Goal: Task Accomplishment & Management: Use online tool/utility

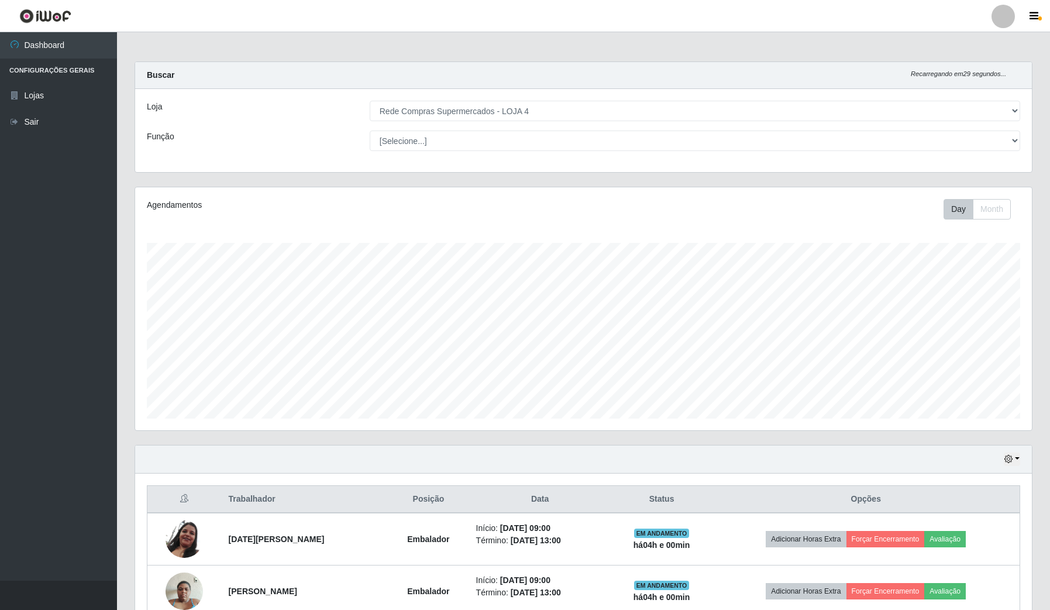
select select "159"
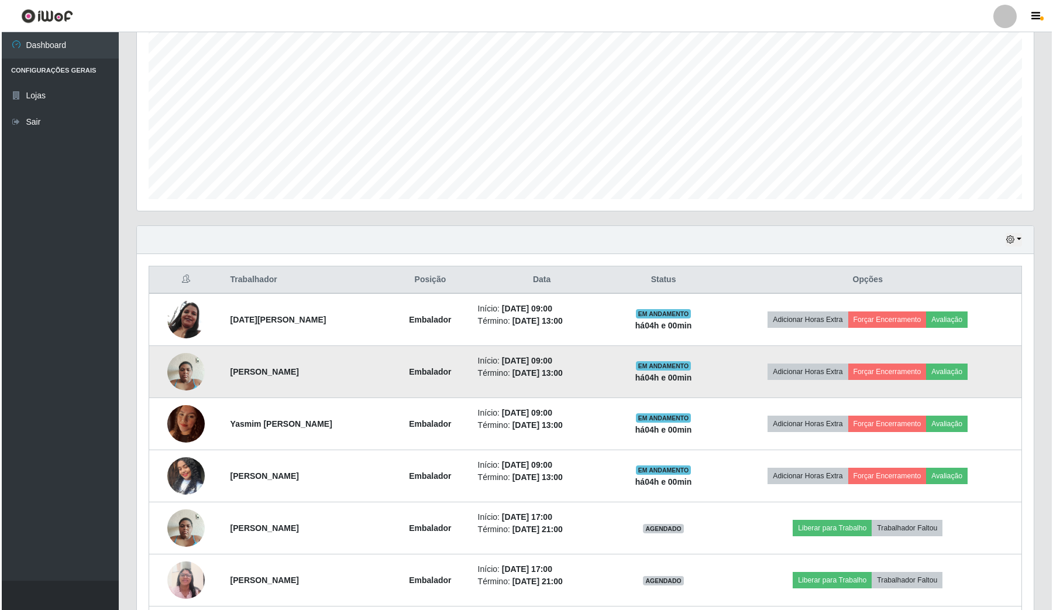
scroll to position [243, 896]
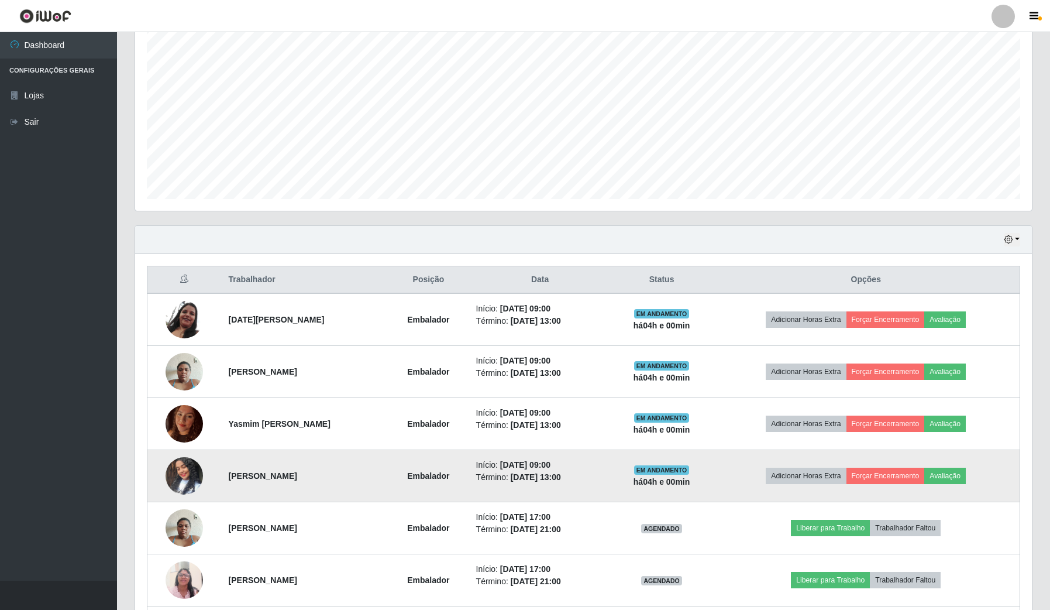
click at [917, 468] on td "Adicionar Horas Extra Forçar Encerramento Avaliação" at bounding box center [867, 476] width 308 height 52
click at [904, 474] on button "Forçar Encerramento" at bounding box center [886, 475] width 78 height 16
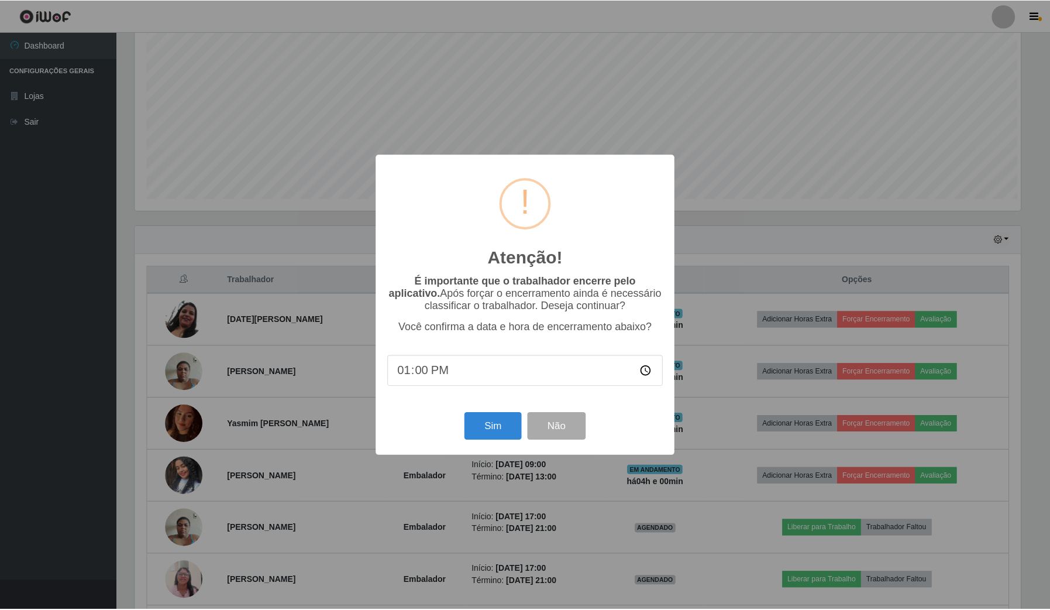
scroll to position [243, 888]
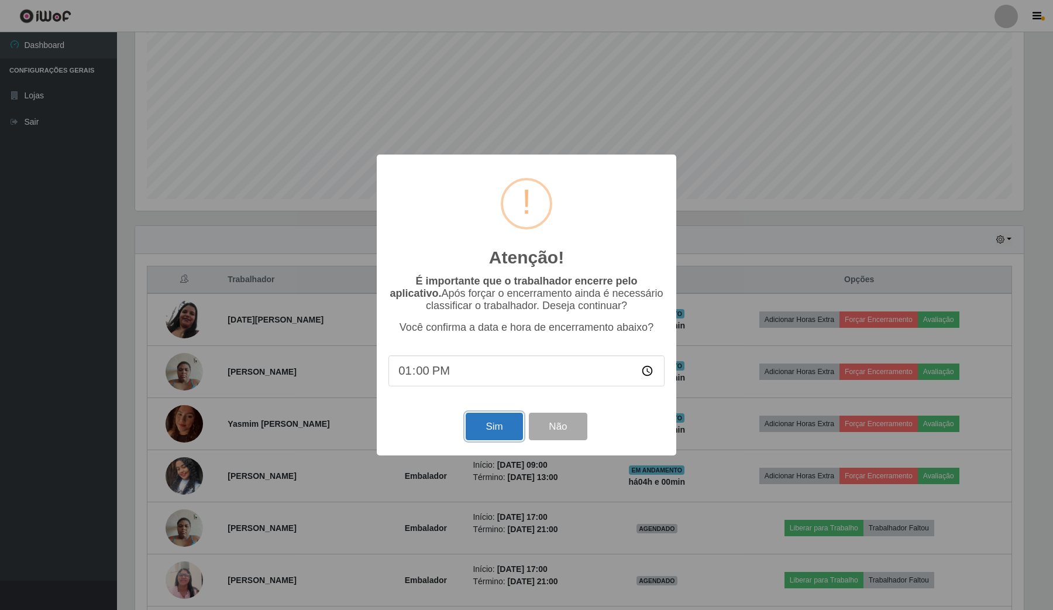
click at [484, 431] on button "Sim" at bounding box center [494, 425] width 57 height 27
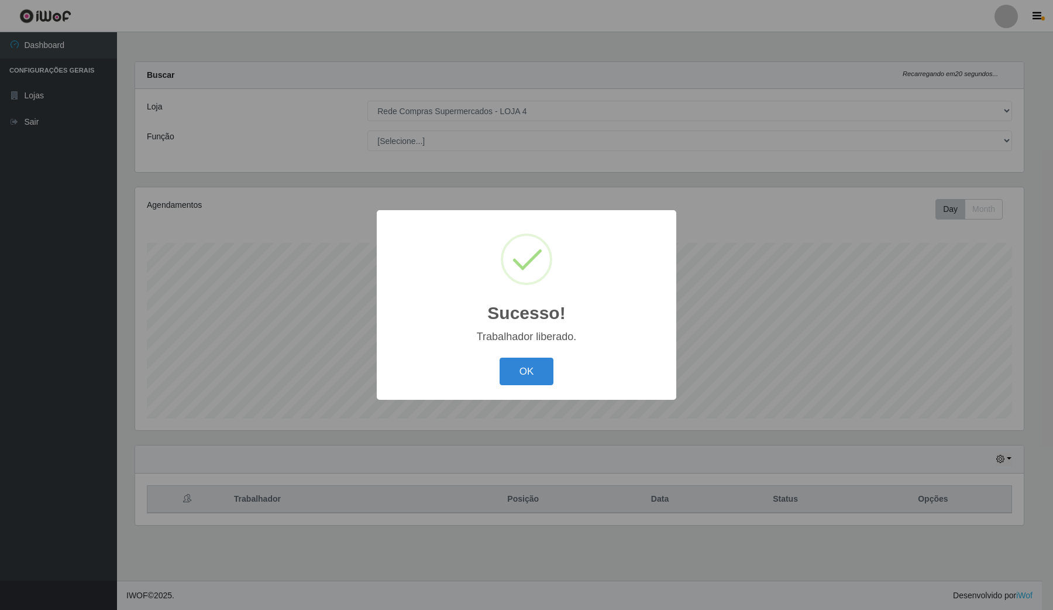
click at [925, 376] on div "Sucesso! × Trabalhador liberado. OK Cancel" at bounding box center [526, 305] width 1053 height 610
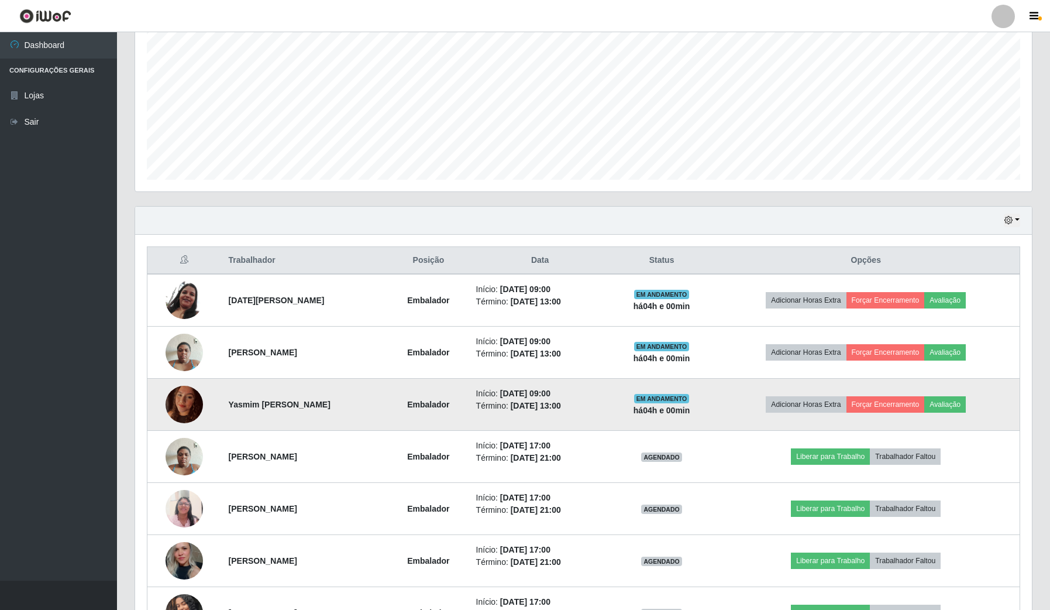
scroll to position [293, 0]
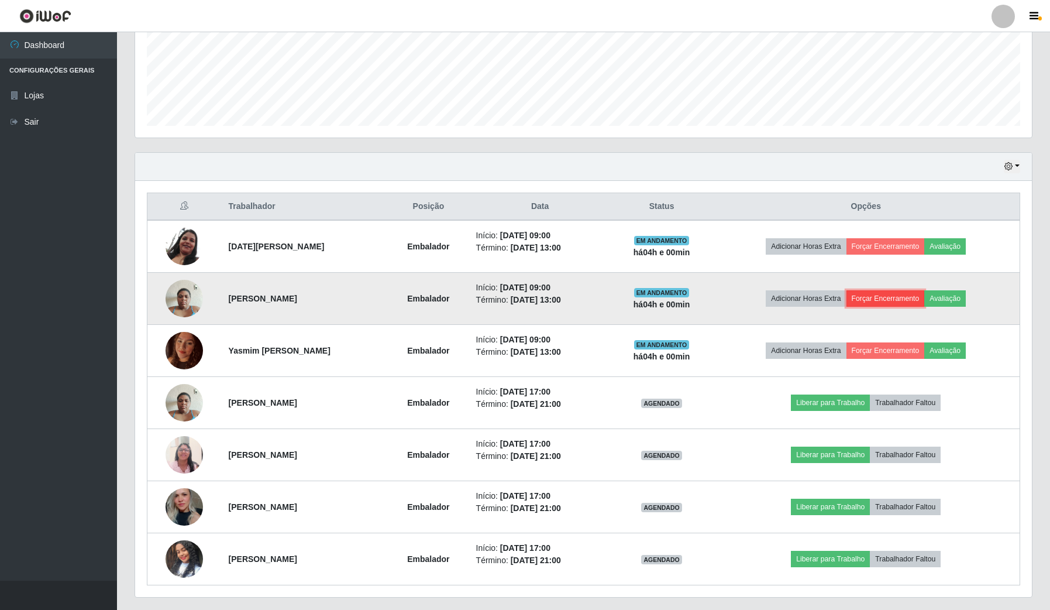
click at [913, 301] on button "Forçar Encerramento" at bounding box center [886, 298] width 78 height 16
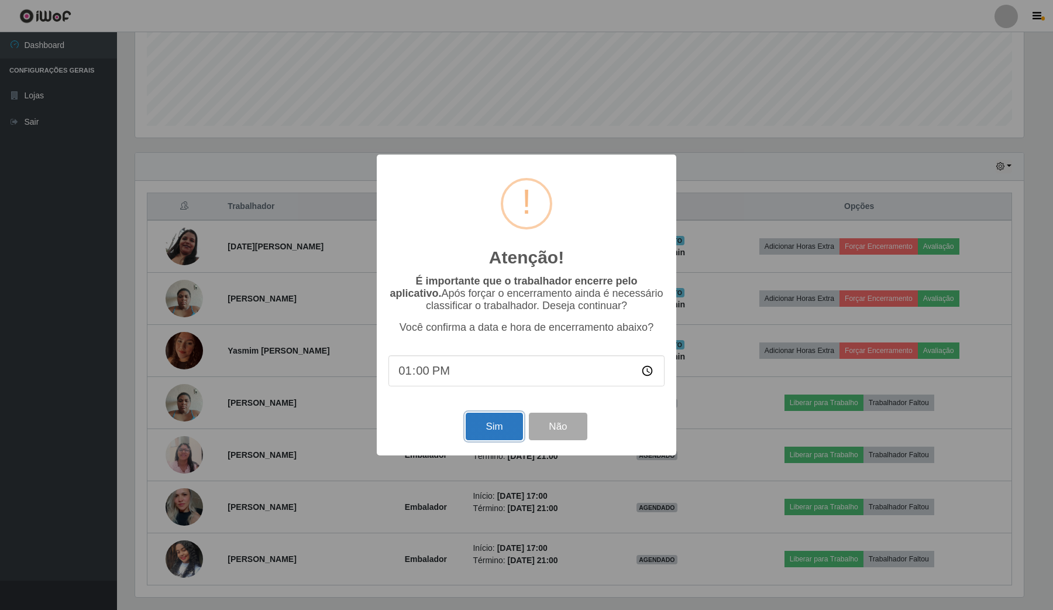
click at [514, 425] on button "Sim" at bounding box center [494, 425] width 57 height 27
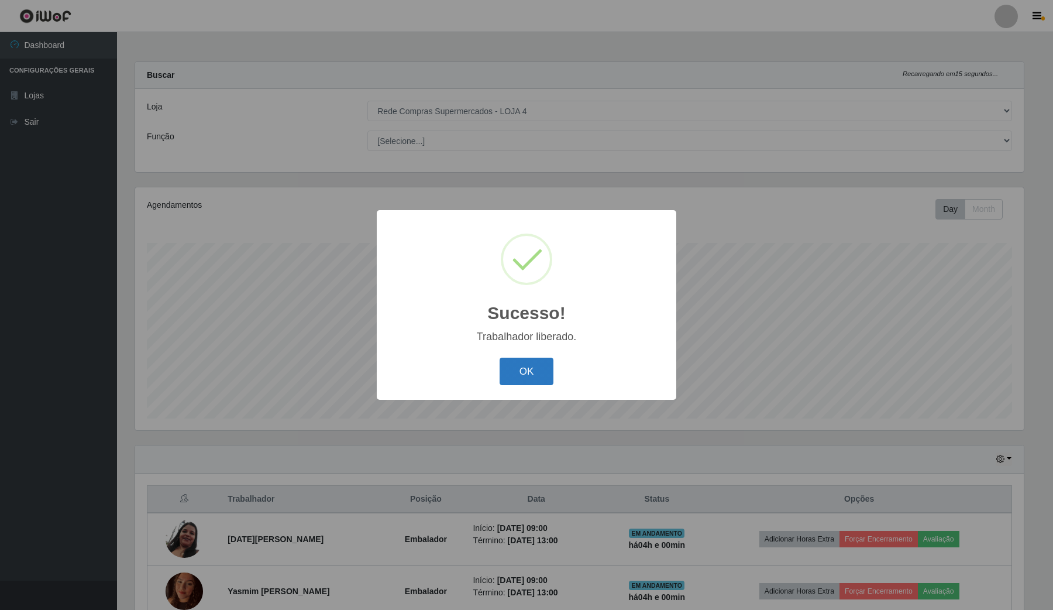
click at [540, 379] on button "OK" at bounding box center [527, 370] width 54 height 27
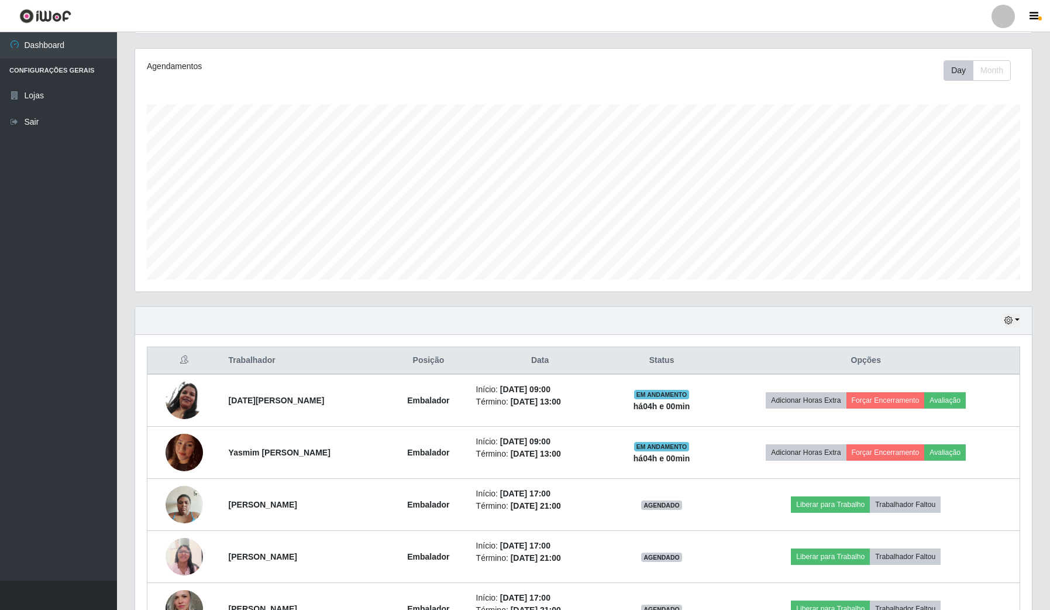
scroll to position [146, 0]
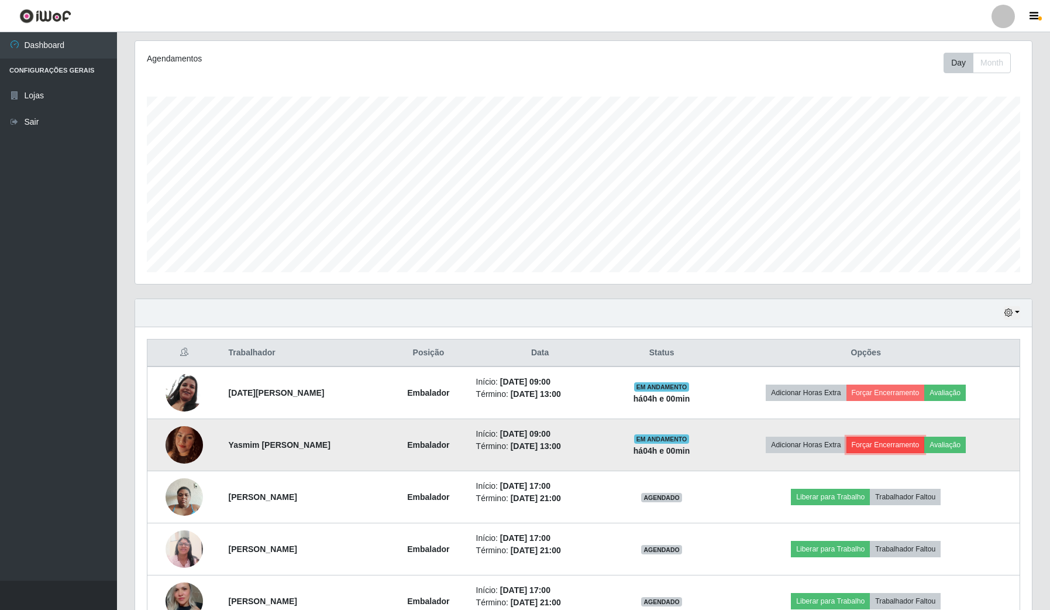
click at [902, 445] on button "Forçar Encerramento" at bounding box center [886, 444] width 78 height 16
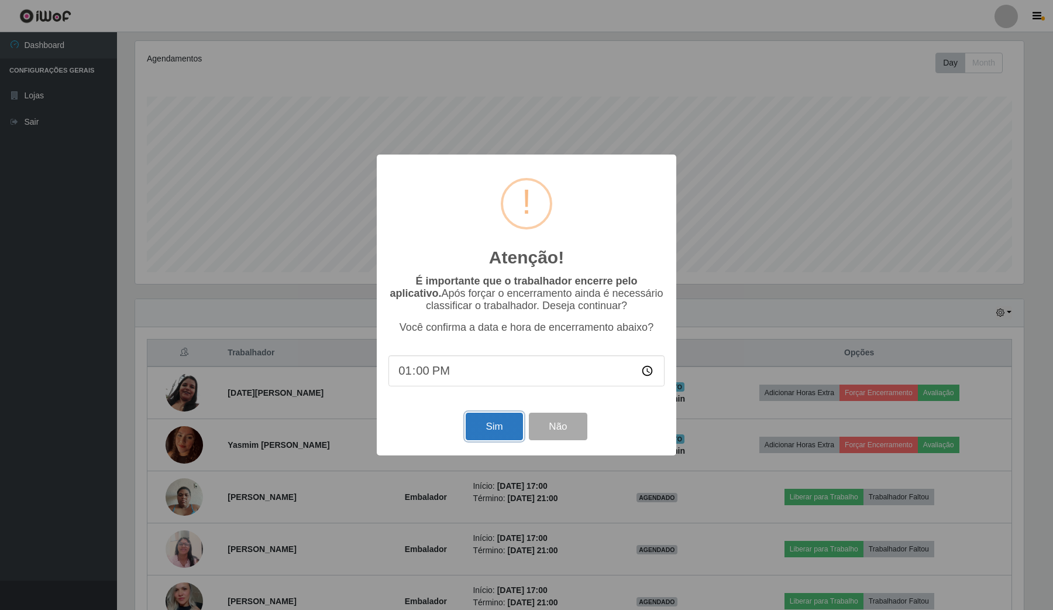
click at [501, 439] on button "Sim" at bounding box center [494, 425] width 57 height 27
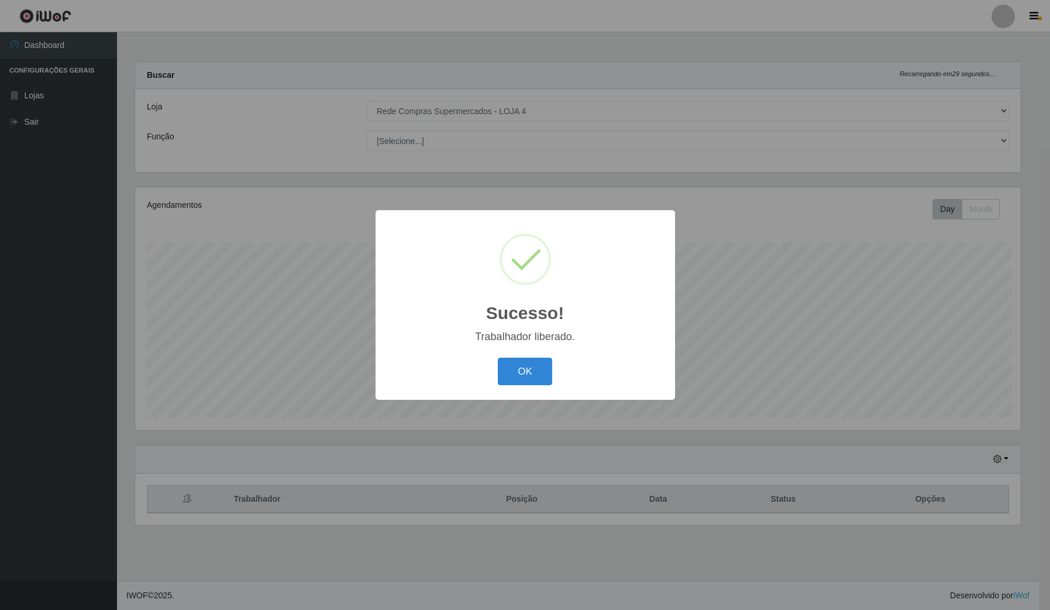
scroll to position [0, 0]
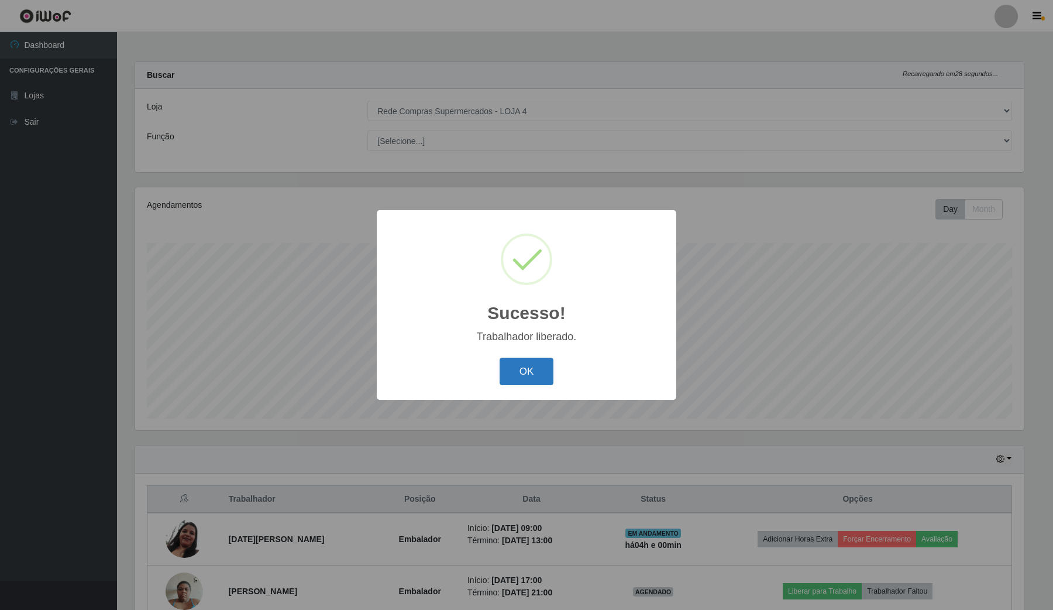
click at [547, 374] on button "OK" at bounding box center [527, 370] width 54 height 27
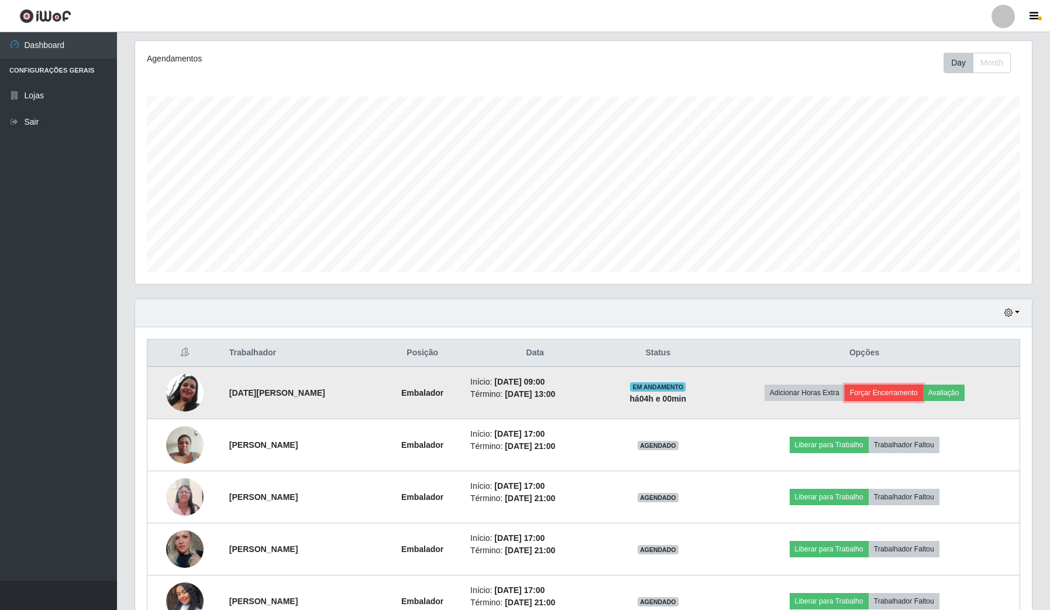
click at [904, 388] on button "Forçar Encerramento" at bounding box center [884, 392] width 78 height 16
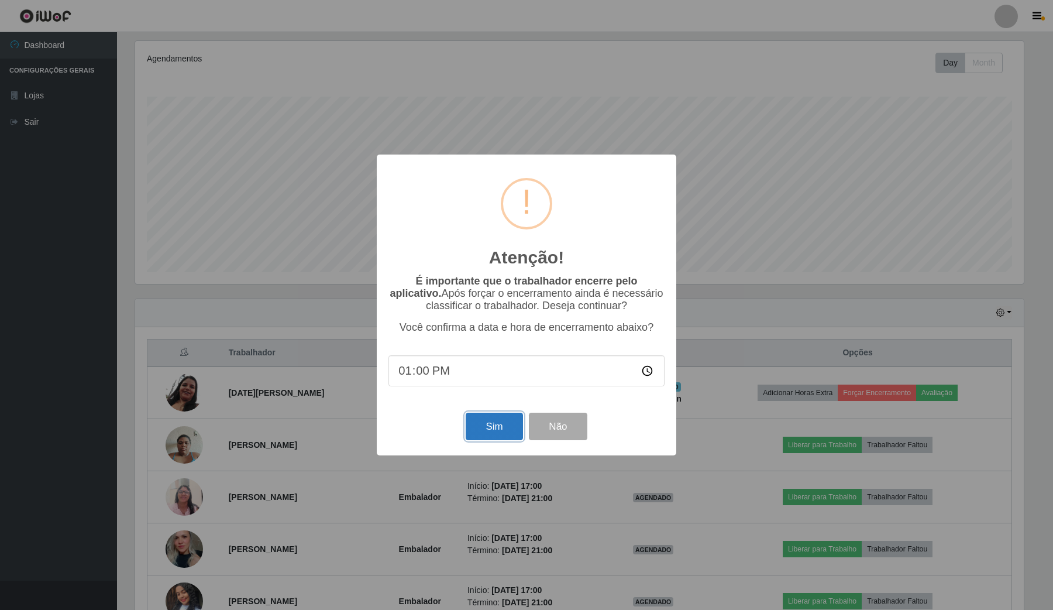
click at [512, 426] on button "Sim" at bounding box center [494, 425] width 57 height 27
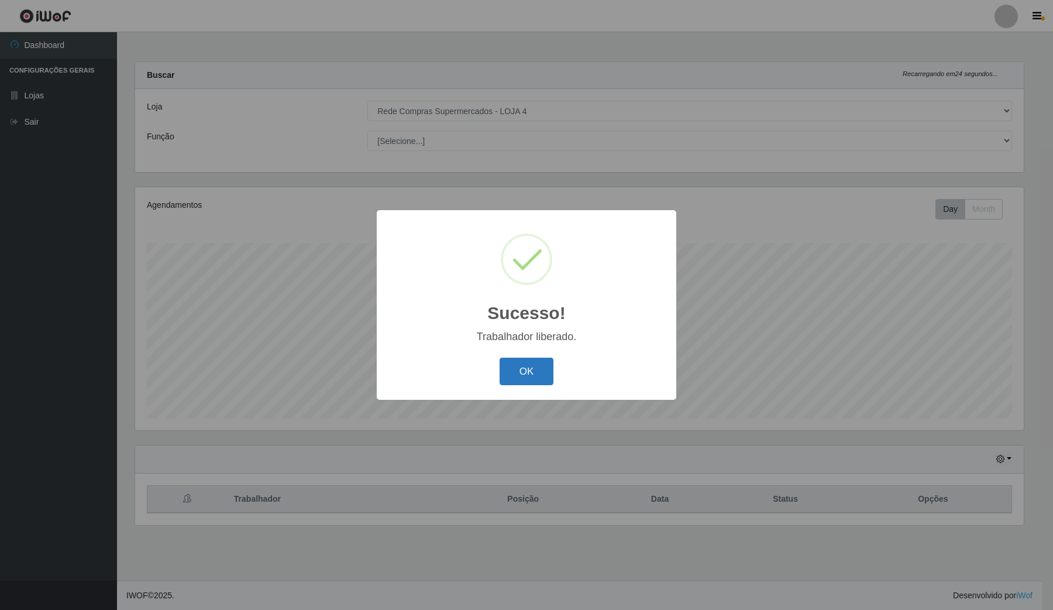
click at [540, 370] on button "OK" at bounding box center [527, 370] width 54 height 27
